Goal: Book appointment/travel/reservation

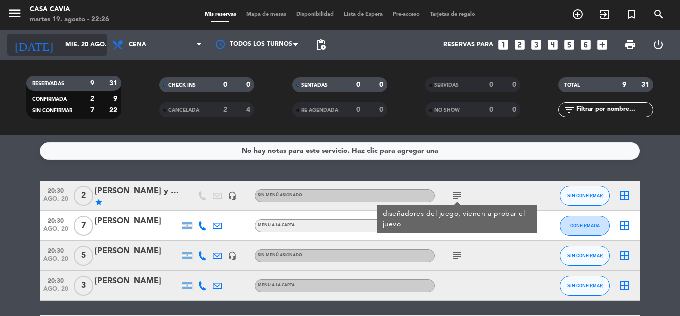
scroll to position [50, 0]
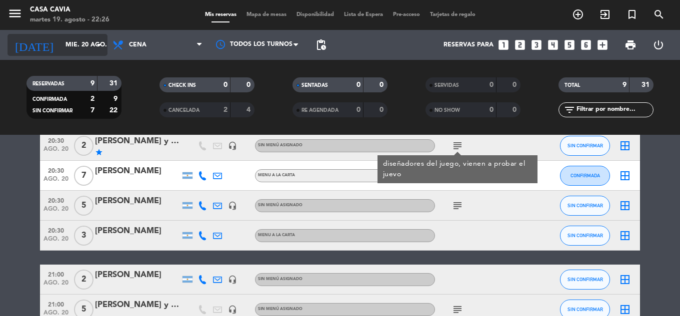
click at [89, 44] on input "mié. 20 ago." at bounding box center [102, 44] width 84 height 17
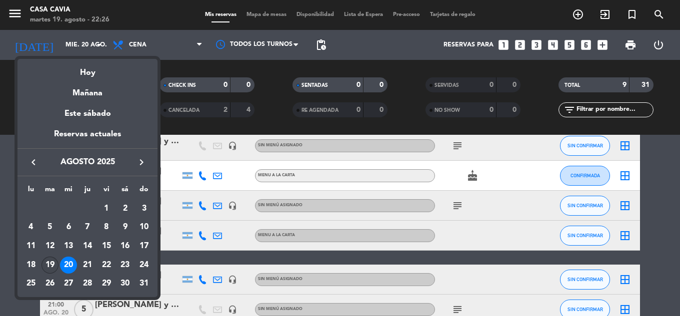
click at [52, 261] on div "19" at bounding box center [49, 265] width 17 height 17
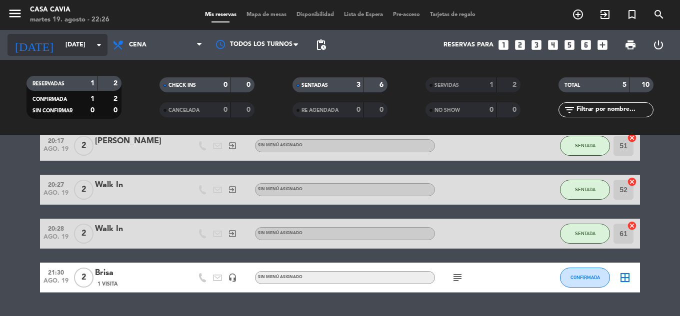
click at [85, 42] on input "[DATE]" at bounding box center [102, 44] width 84 height 17
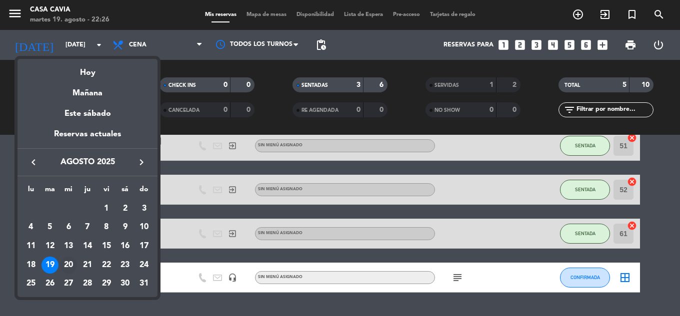
click at [68, 261] on div "20" at bounding box center [68, 265] width 17 height 17
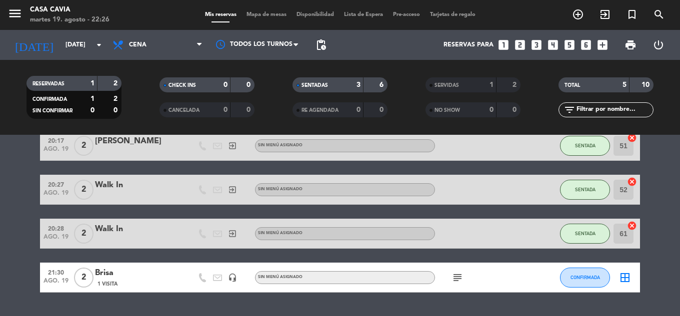
type input "mié. 20 ago."
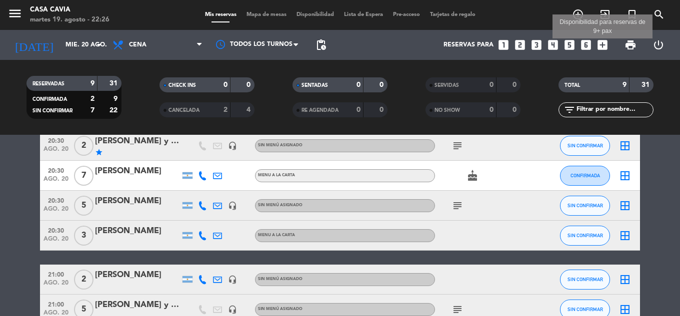
click at [603, 45] on icon "add_box" at bounding box center [602, 44] width 13 height 13
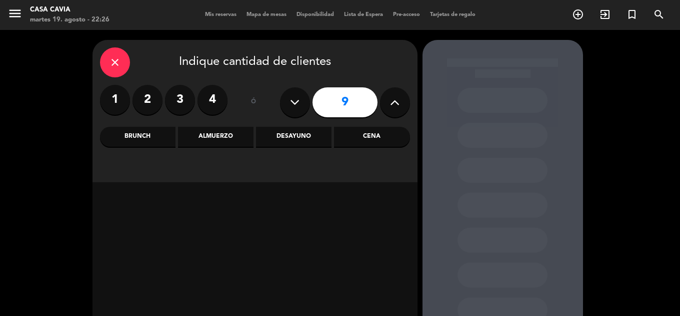
click at [151, 98] on label "2" at bounding box center [147, 100] width 30 height 30
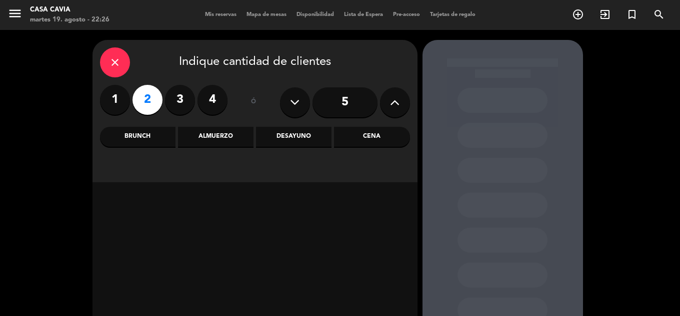
click at [397, 109] on icon at bounding box center [394, 102] width 9 height 15
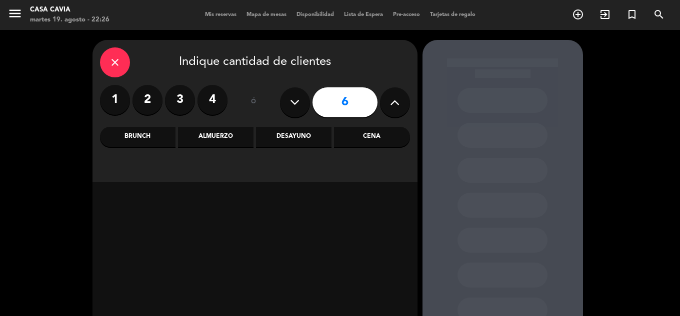
click at [397, 109] on icon at bounding box center [394, 102] width 9 height 15
type input "10"
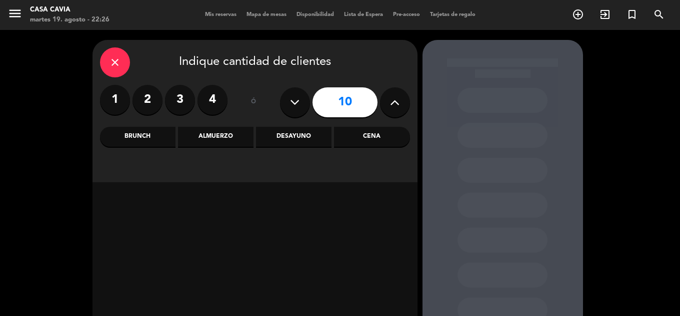
click at [362, 142] on div "Cena" at bounding box center [371, 137] width 75 height 20
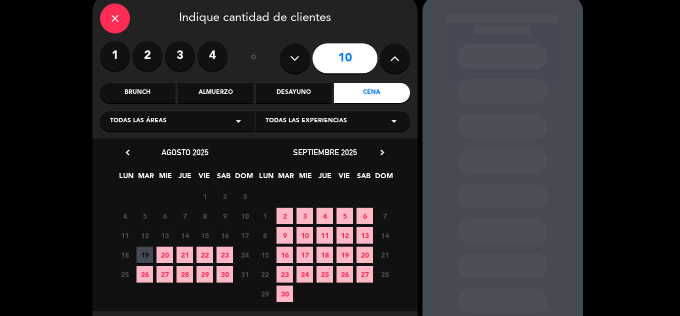
scroll to position [50, 0]
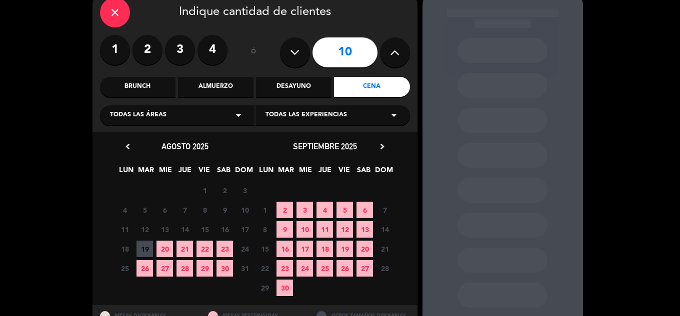
click at [115, 20] on div "close" at bounding box center [115, 13] width 30 height 30
